Goal: Task Accomplishment & Management: Complete application form

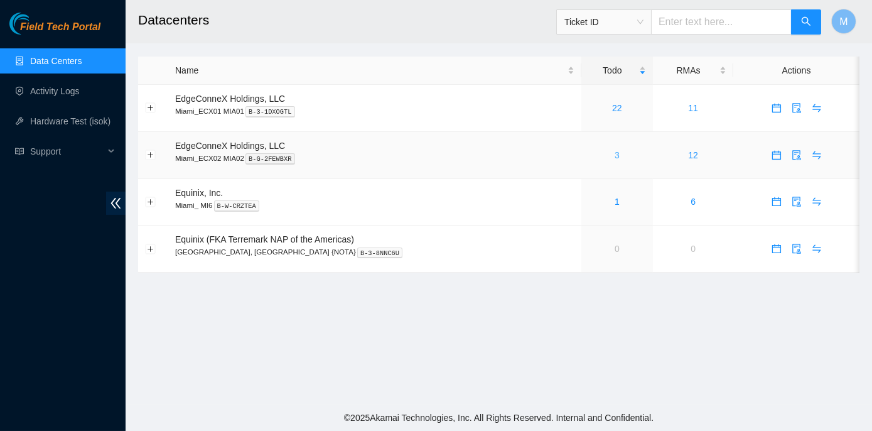
click at [615, 152] on link "3" at bounding box center [617, 155] width 5 height 10
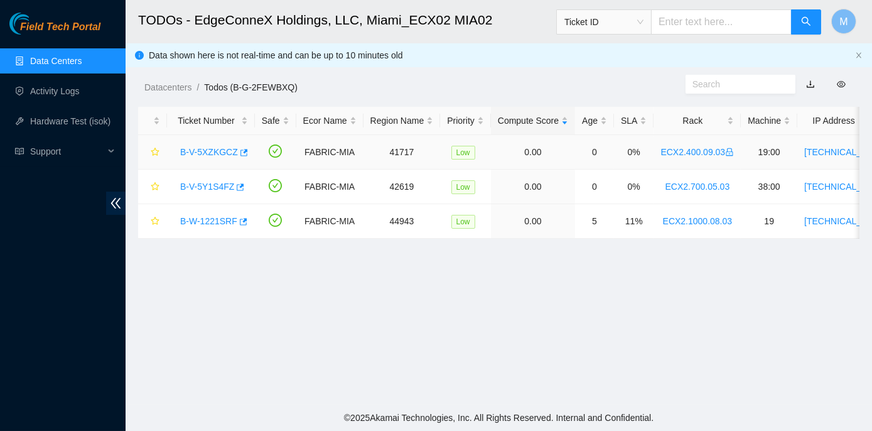
click at [199, 153] on link "B-V-5XZKGCZ" at bounding box center [209, 152] width 58 height 10
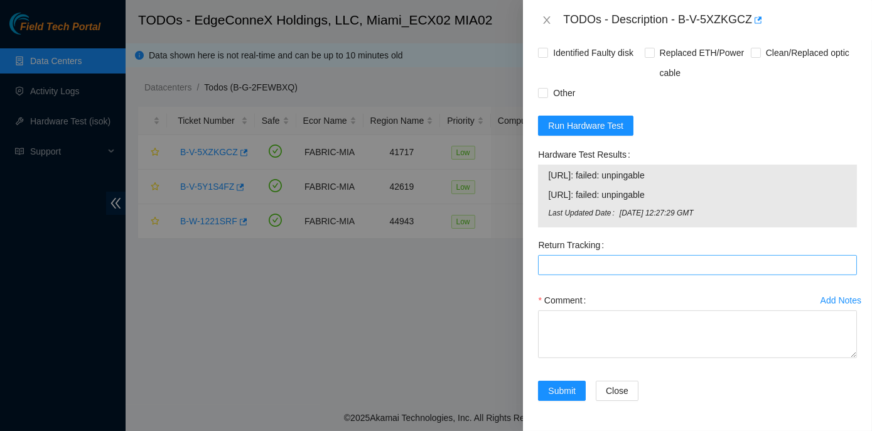
scroll to position [1029, 0]
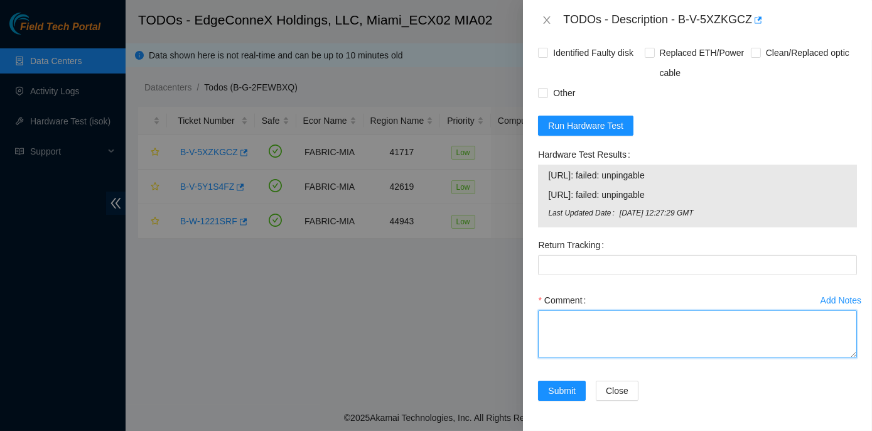
click at [579, 327] on textarea "Comment" at bounding box center [697, 334] width 319 height 48
paste textarea "Rack No: ECX2.400.09.03 Machine No: 19:00 IP: 23.49.255.40 Serial No: MX-2011-0…"
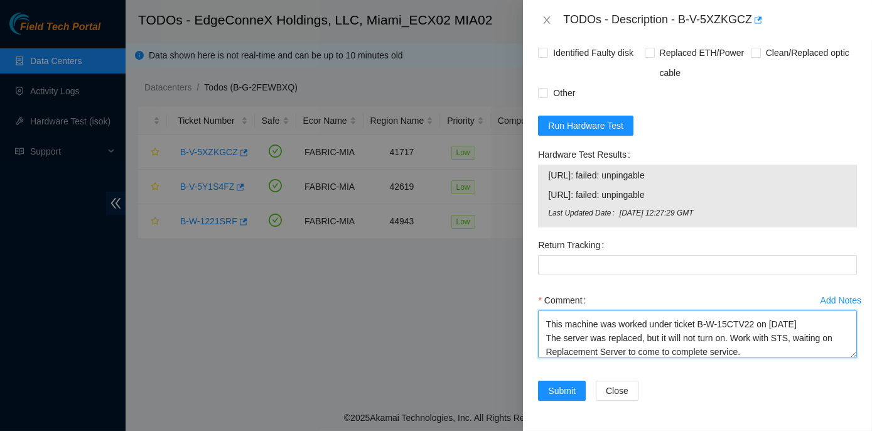
scroll to position [193, 0]
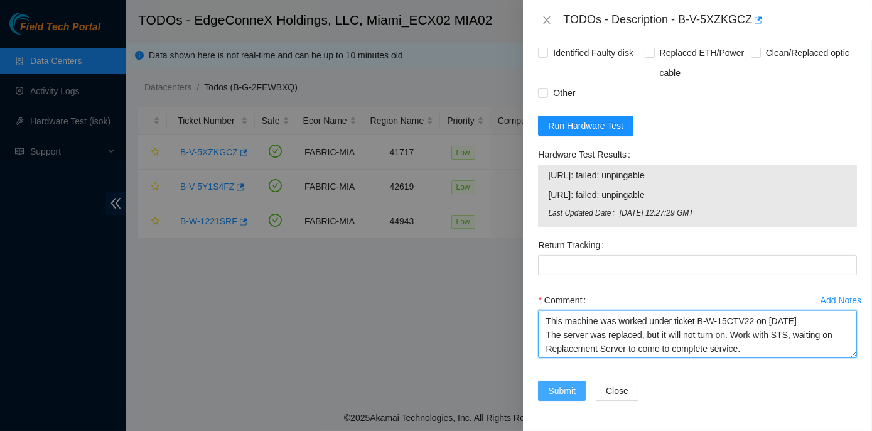
type textarea "Rack No: ECX2.400.09.03 Machine No: 19:00 IP: 23.49.255.40 Serial No: MX-2011-0…"
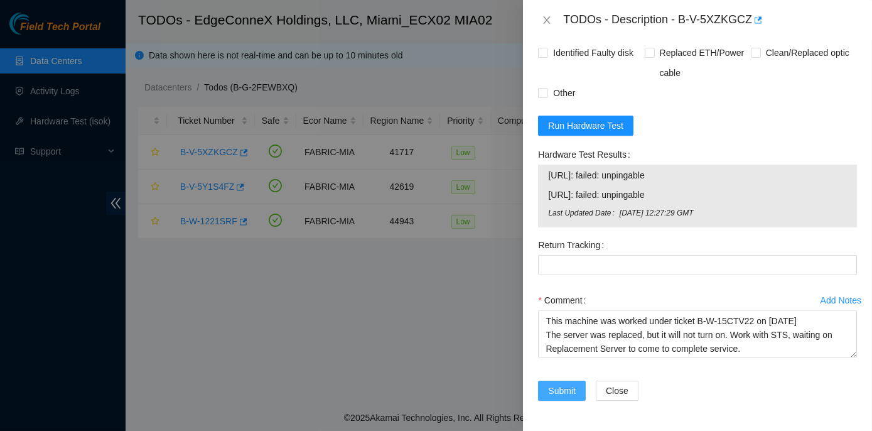
click at [566, 393] on span "Submit" at bounding box center [562, 391] width 28 height 14
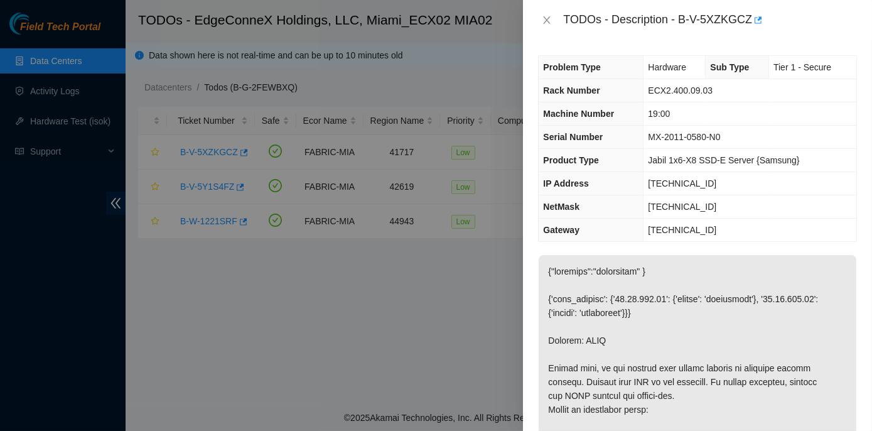
scroll to position [0, 0]
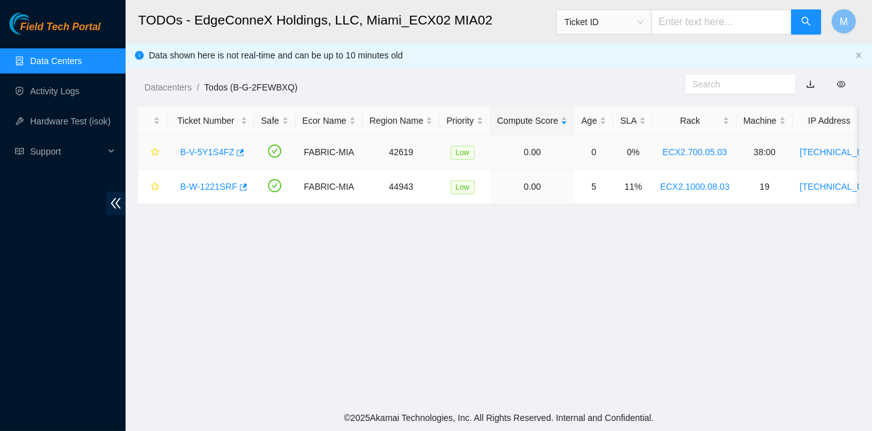
click at [207, 151] on link "B-V-5Y1S4FZ" at bounding box center [207, 152] width 54 height 10
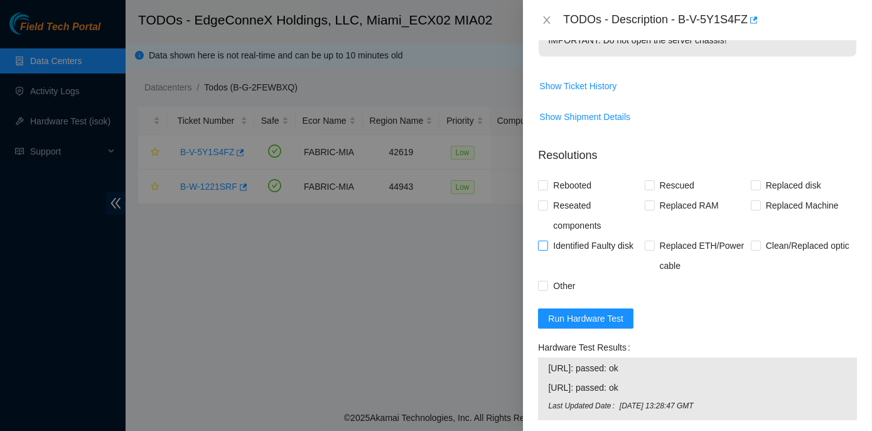
scroll to position [514, 0]
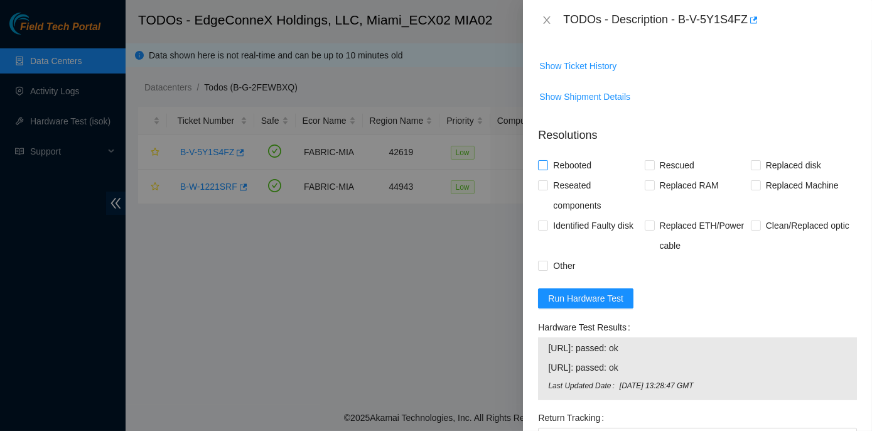
click at [543, 169] on input "Rebooted" at bounding box center [542, 164] width 9 height 9
checkbox input "true"
click at [646, 169] on input "Rescued" at bounding box center [649, 164] width 9 height 9
checkbox input "true"
click at [546, 189] on input "Reseated components" at bounding box center [542, 184] width 9 height 9
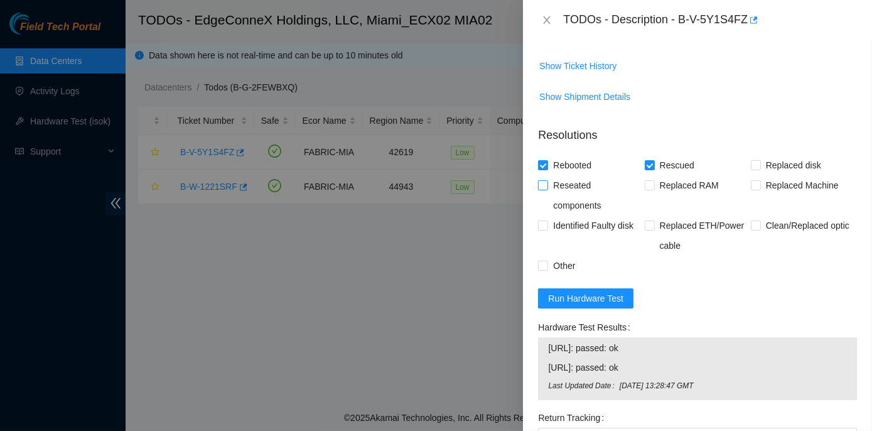
checkbox input "true"
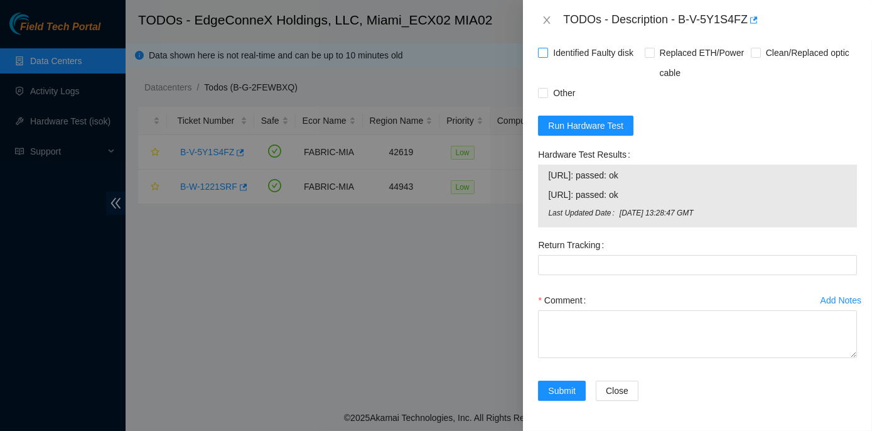
scroll to position [698, 0]
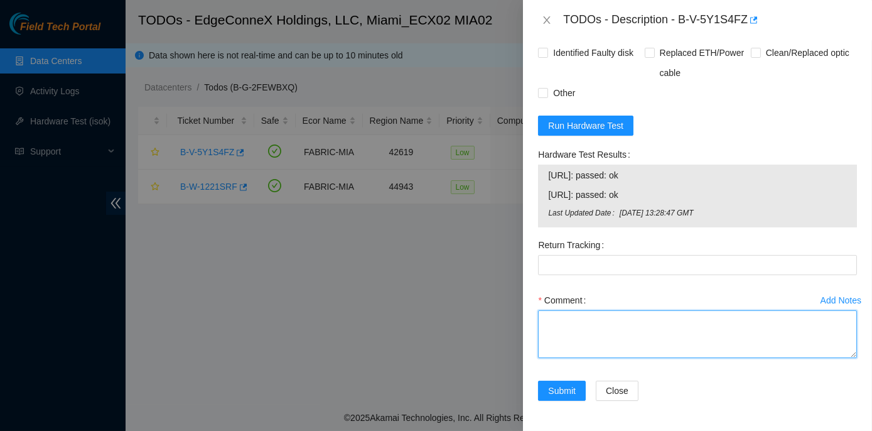
click at [544, 316] on textarea "Comment" at bounding box center [697, 334] width 319 height 48
paste textarea "Rack No: ECX2.700.05.03 Machine No: 38:00 IP: 104.94.101.210 Serial No: MX-1943…"
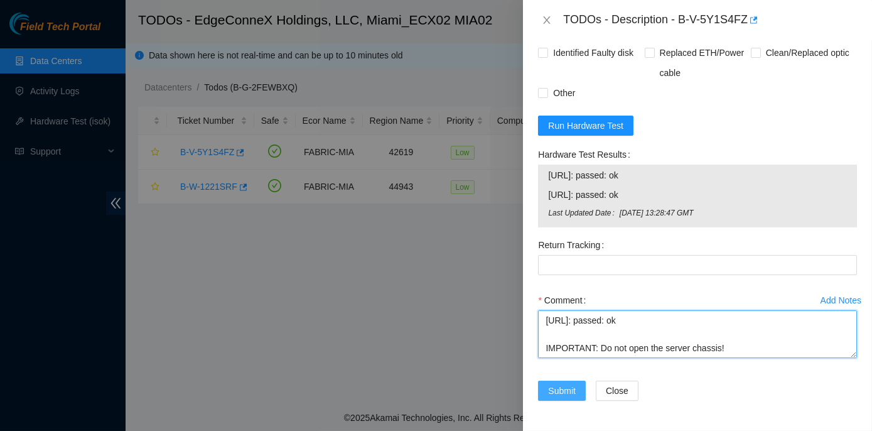
type textarea "Rack No: ECX2.700.05.03 Machine No: 38:00 IP: 104.94.101.210 Serial No: MX-1943…"
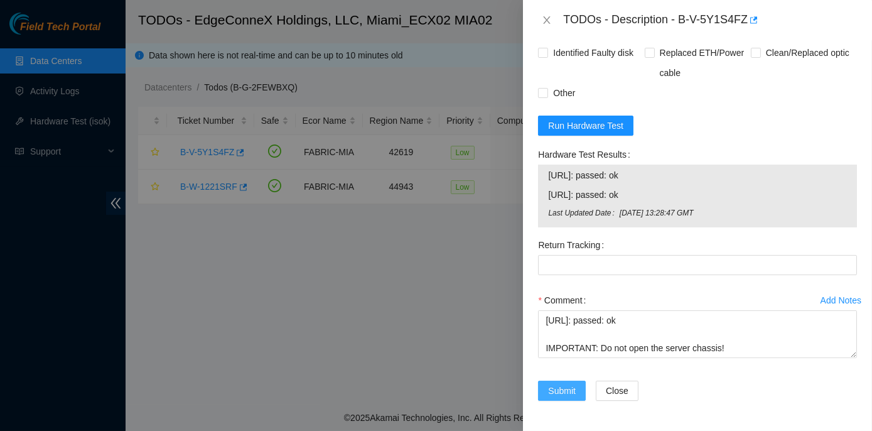
click at [563, 386] on span "Submit" at bounding box center [562, 391] width 28 height 14
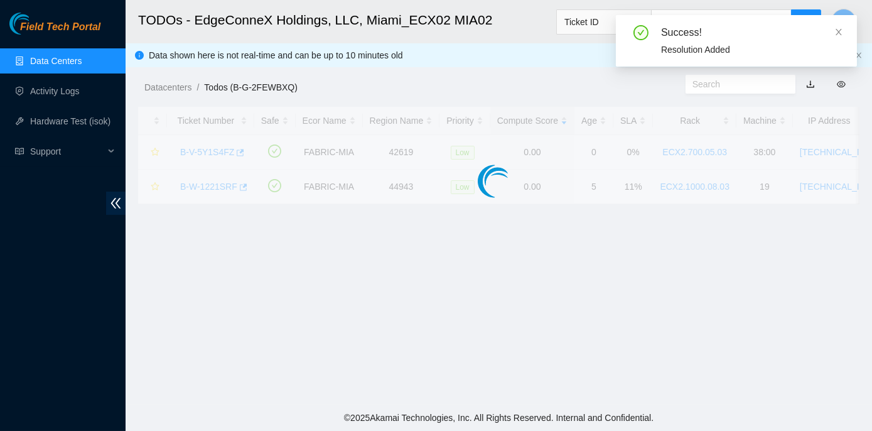
scroll to position [350, 0]
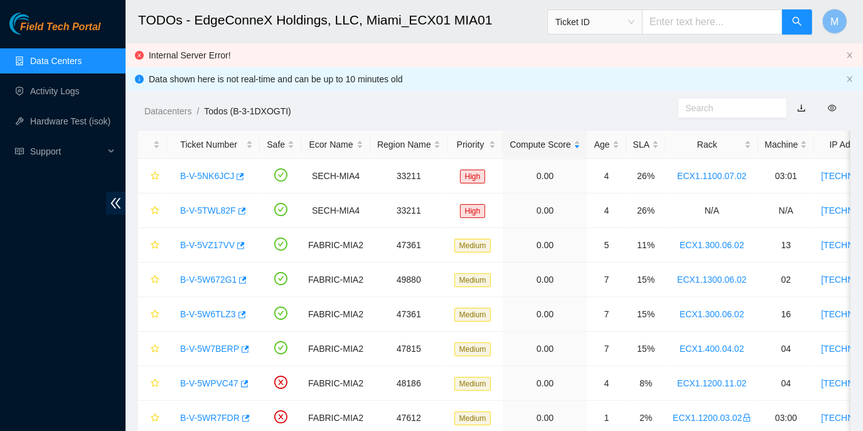
click at [58, 63] on link "Data Centers" at bounding box center [55, 61] width 51 height 10
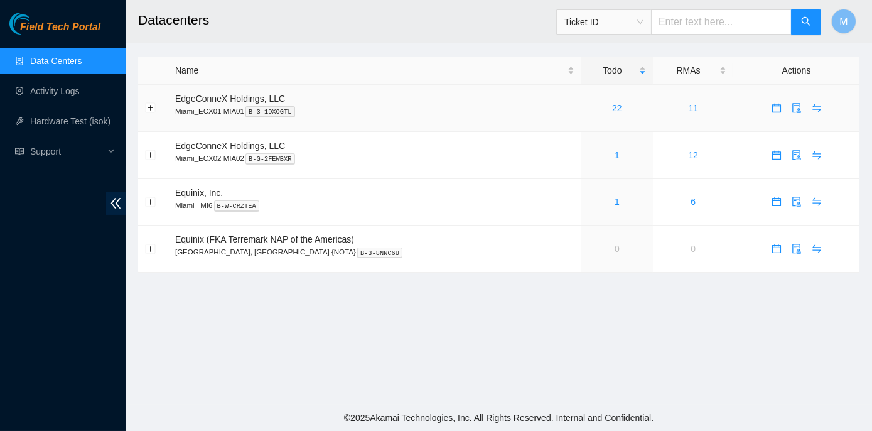
click at [588, 108] on div "22" at bounding box center [617, 108] width 58 height 14
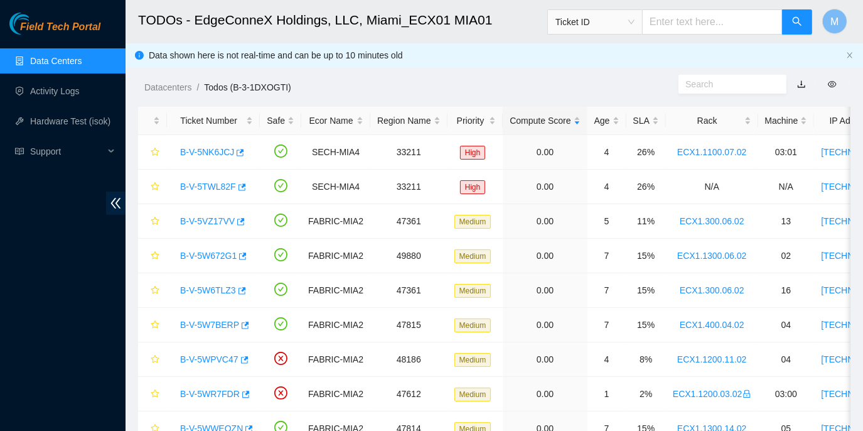
click at [56, 58] on link "Data Centers" at bounding box center [55, 61] width 51 height 10
